Goal: Task Accomplishment & Management: Complete application form

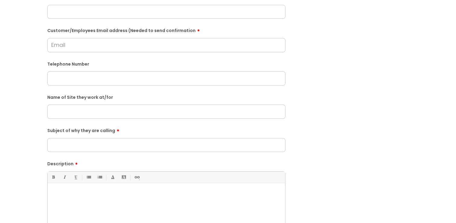
scroll to position [121, 0]
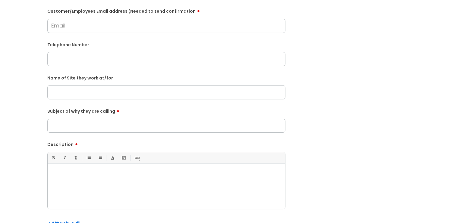
click at [110, 178] on div at bounding box center [167, 188] width 238 height 42
click at [93, 125] on input "Subject of why they are calling" at bounding box center [166, 126] width 238 height 14
type input "Late to work"
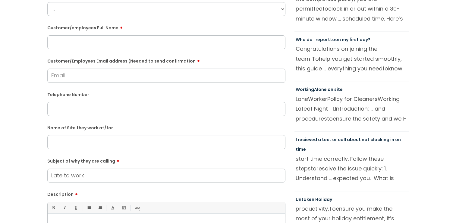
scroll to position [60, 0]
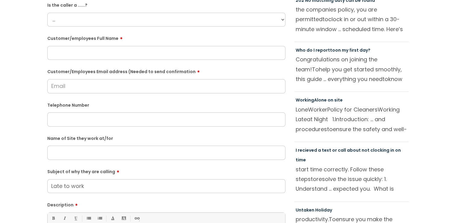
click at [77, 118] on input "text" at bounding box center [166, 119] width 238 height 14
paste input "07501129362"
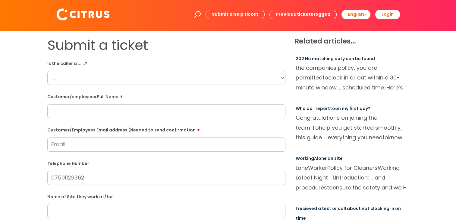
scroll to position [0, 0]
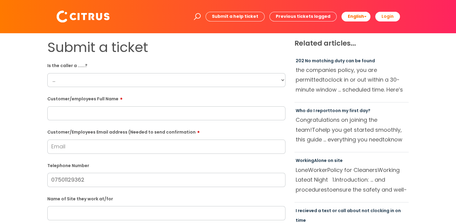
type input "07501129362"
click at [121, 117] on input "text" at bounding box center [166, 113] width 238 height 14
paste input "[PERSON_NAME]"
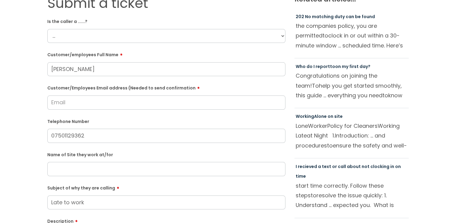
scroll to position [60, 0]
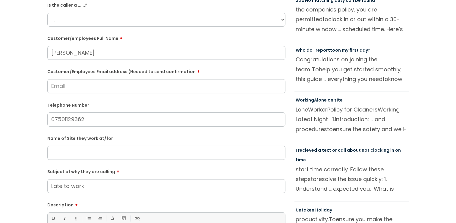
type input "[PERSON_NAME]"
click at [74, 91] on input "Customer/Employees Email address (Needed to send confirmation" at bounding box center [166, 86] width 238 height 14
paste input "[EMAIL_ADDRESS][DOMAIN_NAME]"
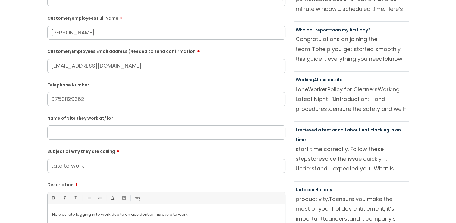
scroll to position [91, 0]
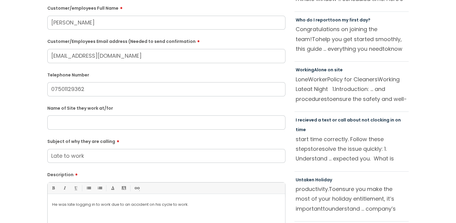
type input "[EMAIL_ADDRESS][DOMAIN_NAME]"
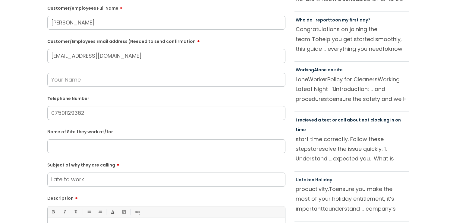
drag, startPoint x: 92, startPoint y: 116, endPoint x: 11, endPoint y: 86, distance: 86.3
click at [11, 86] on div "Submit a ticket Is the caller a ......? ... Citrus Customer Citrus Employee [DE…" at bounding box center [228, 134] width 444 height 371
paste input "776704104"
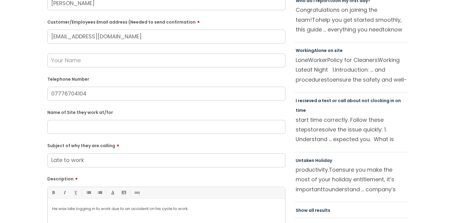
scroll to position [121, 0]
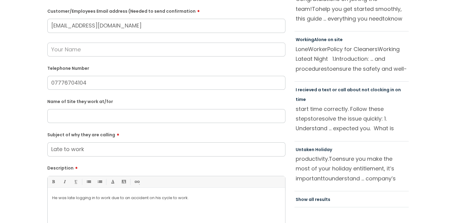
type input "07776704104"
click at [85, 113] on input "text" at bounding box center [166, 116] width 238 height 14
drag, startPoint x: 126, startPoint y: 26, endPoint x: 6, endPoint y: 27, distance: 119.8
click at [2, 27] on div "Submit a ticket Is the caller a ......? ... Citrus Customer Citrus Employee [DE…" at bounding box center [228, 114] width 456 height 402
click at [96, 116] on input "text" at bounding box center [166, 116] width 238 height 14
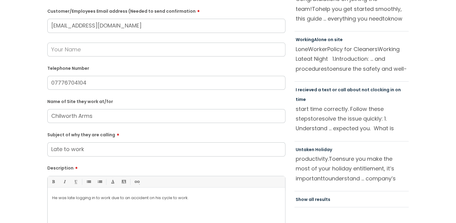
type input "Chilworth Arms"
click at [200, 195] on p "He was late logging in to work due to an accident on his cycle to work." at bounding box center [166, 197] width 229 height 5
click at [70, 207] on div "He was late logging in to work due to an accident on his cycle to work. He is l…" at bounding box center [167, 211] width 238 height 42
drag, startPoint x: 97, startPoint y: 85, endPoint x: 18, endPoint y: 66, distance: 81.6
click at [18, 66] on div "Submit a ticket Is the caller a ......? ... Citrus Customer Citrus Employee [DE…" at bounding box center [228, 104] width 444 height 371
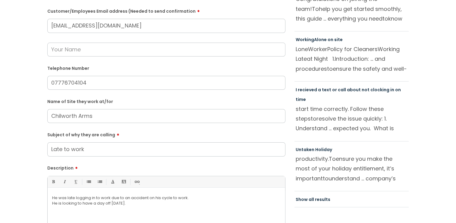
paste input "501129362"
type input "07501129362"
